Goal: Information Seeking & Learning: Learn about a topic

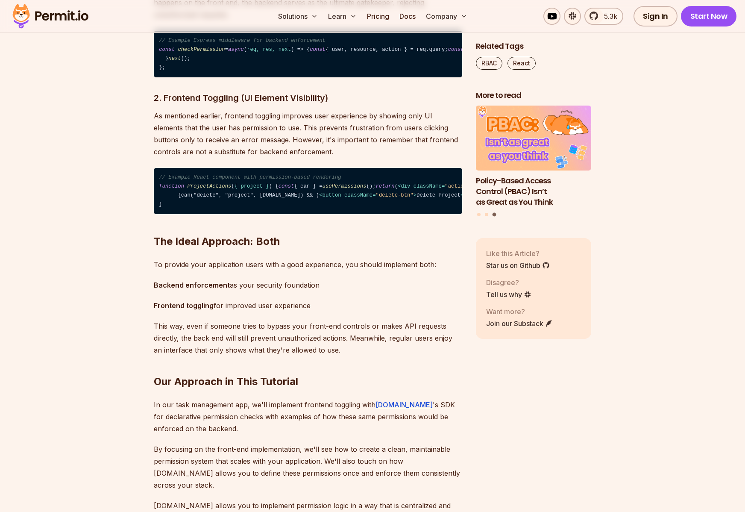
scroll to position [1492, 0]
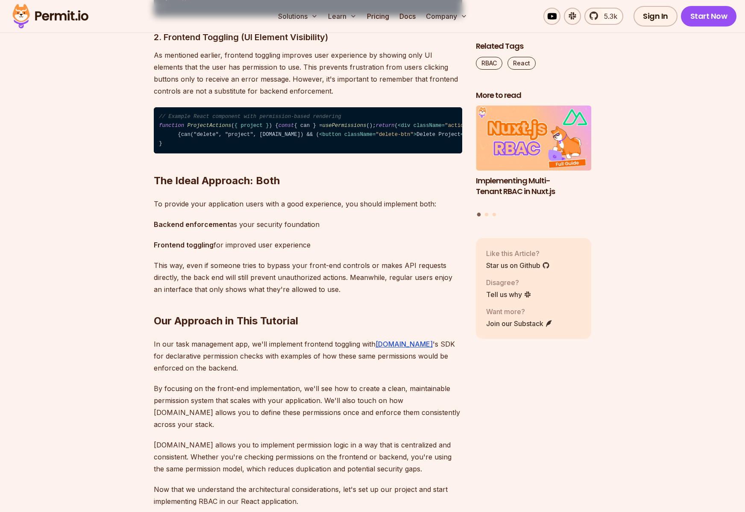
drag, startPoint x: 210, startPoint y: 241, endPoint x: 331, endPoint y: 246, distance: 121.0
click at [330, 154] on code "// Example React component with permission-based rendering function ProjectActi…" at bounding box center [308, 130] width 309 height 47
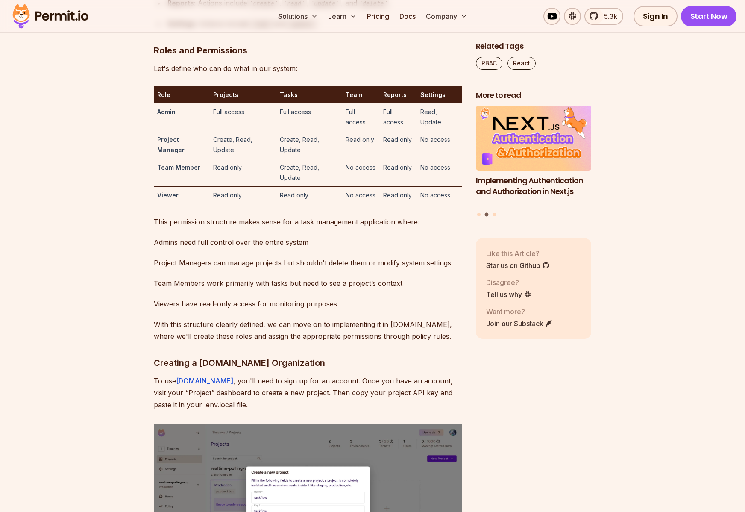
scroll to position [2509, 0]
drag, startPoint x: 212, startPoint y: 96, endPoint x: 312, endPoint y: 169, distance: 123.9
drag, startPoint x: 318, startPoint y: 180, endPoint x: 246, endPoint y: 91, distance: 115.2
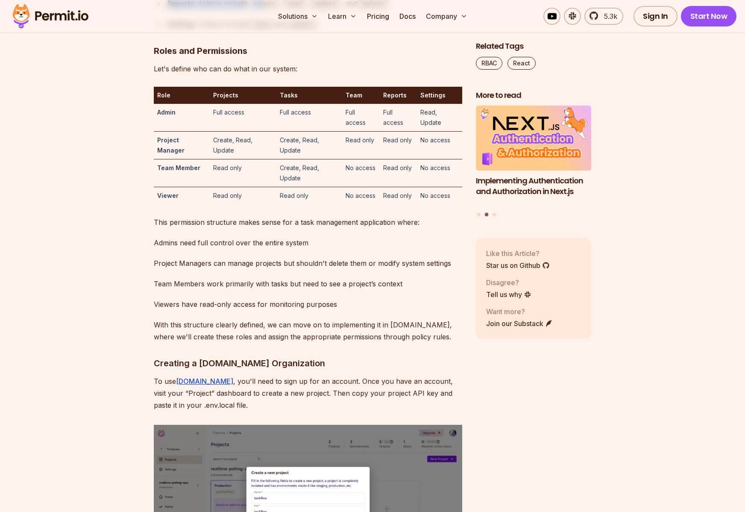
drag, startPoint x: 221, startPoint y: 89, endPoint x: 266, endPoint y: 166, distance: 89.3
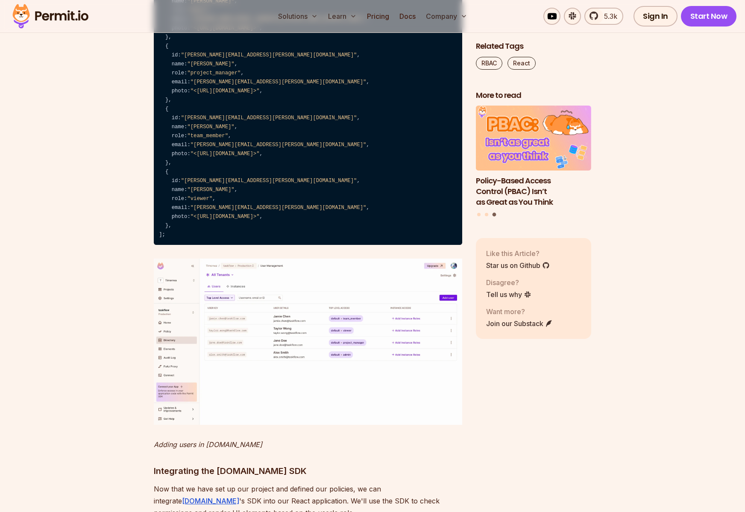
scroll to position [4480, 0]
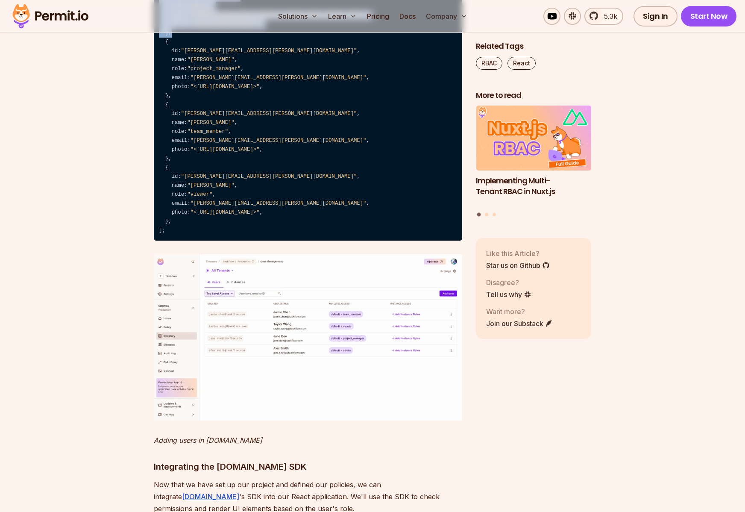
drag, startPoint x: 185, startPoint y: 145, endPoint x: 332, endPoint y: 188, distance: 153.1
click at [332, 188] on code "export const users = [ { id: "alex.smith@taskflow.com" , name: "Alex Smith" , r…" at bounding box center [308, 101] width 309 height 280
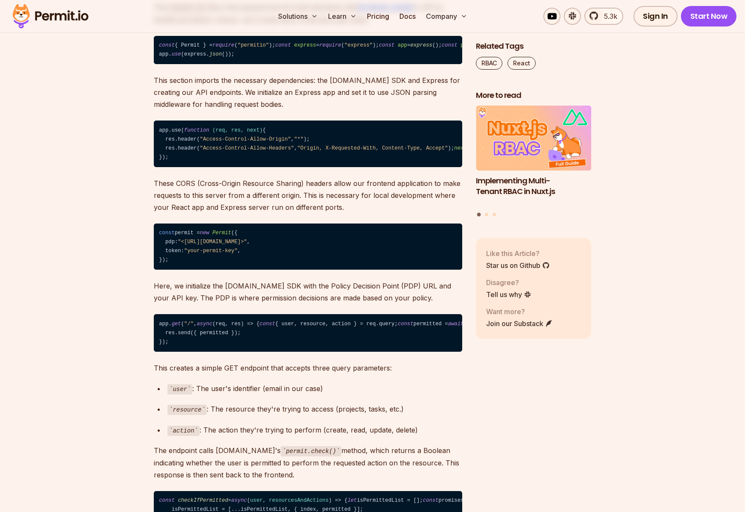
scroll to position [5354, 0]
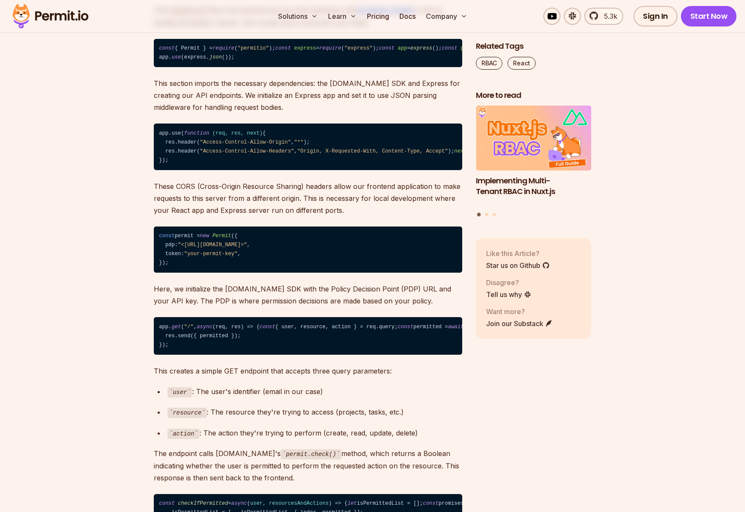
drag, startPoint x: 237, startPoint y: 153, endPoint x: 260, endPoint y: 184, distance: 38.2
drag, startPoint x: 254, startPoint y: 203, endPoint x: 257, endPoint y: 266, distance: 63.3
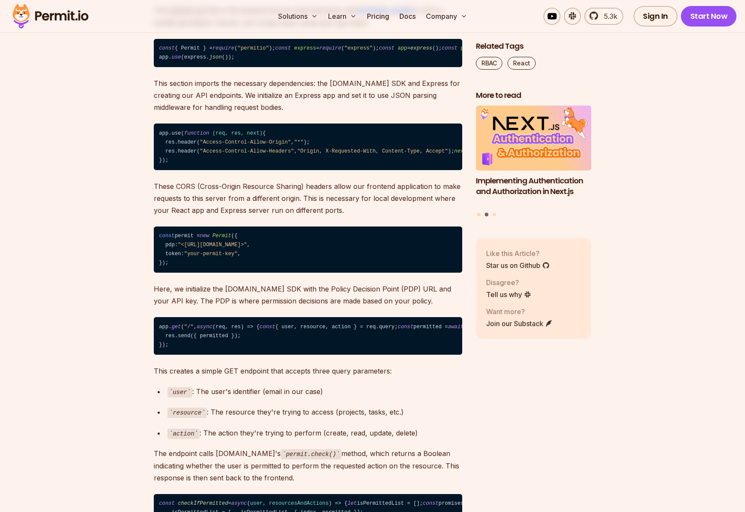
drag, startPoint x: 277, startPoint y: 232, endPoint x: 200, endPoint y: 215, distance: 78.2
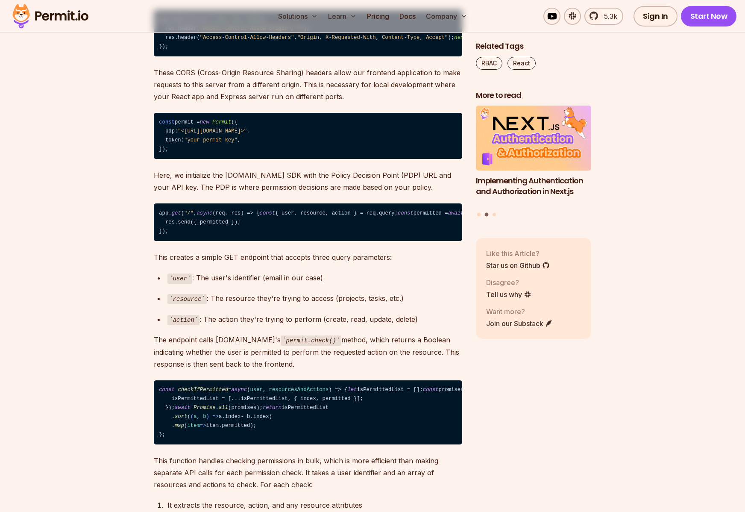
scroll to position [5470, 0]
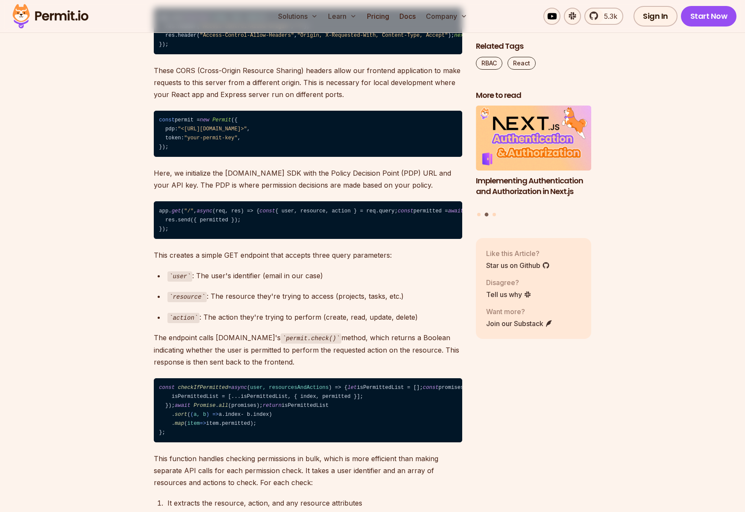
drag, startPoint x: 210, startPoint y: 173, endPoint x: 236, endPoint y: 205, distance: 41.6
drag, startPoint x: 201, startPoint y: 172, endPoint x: 339, endPoint y: 172, distance: 137.6
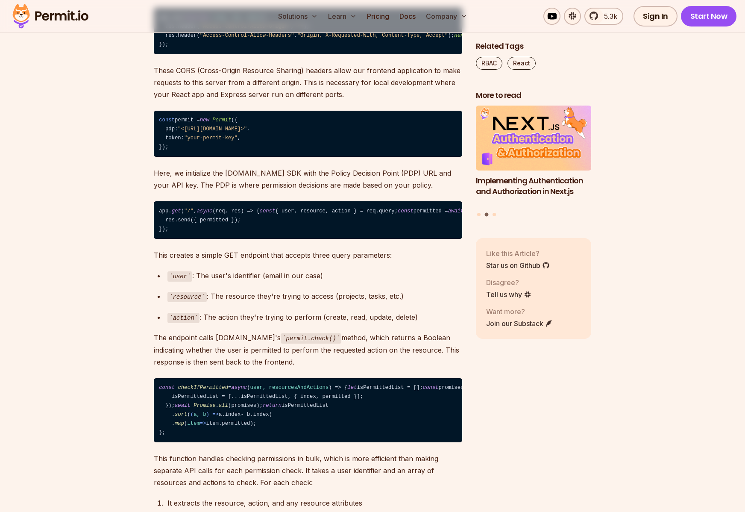
drag, startPoint x: 388, startPoint y: 169, endPoint x: 218, endPoint y: 169, distance: 170.5
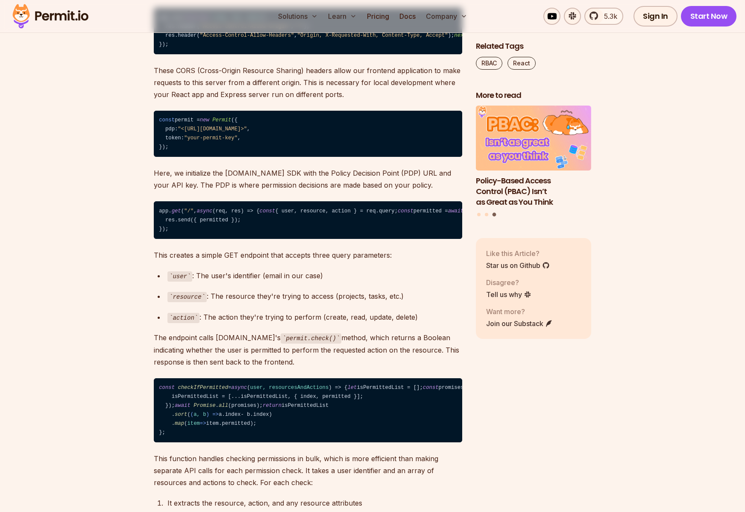
drag, startPoint x: 211, startPoint y: 169, endPoint x: 332, endPoint y: 170, distance: 120.9
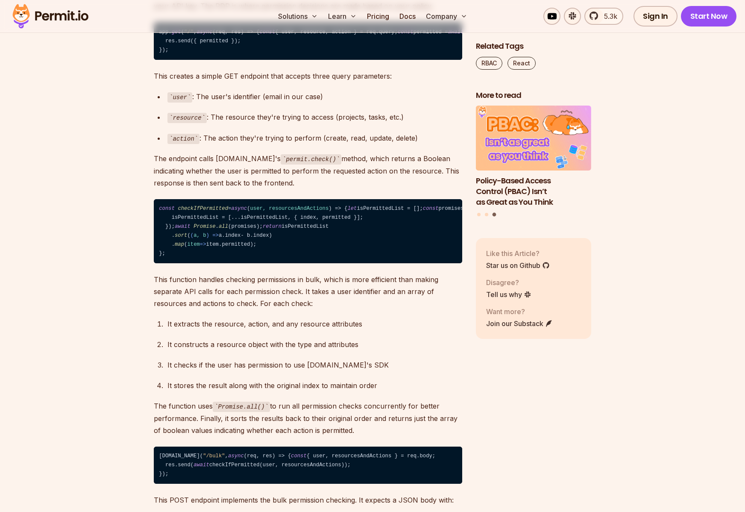
scroll to position [5648, 0]
